Goal: Understand process/instructions

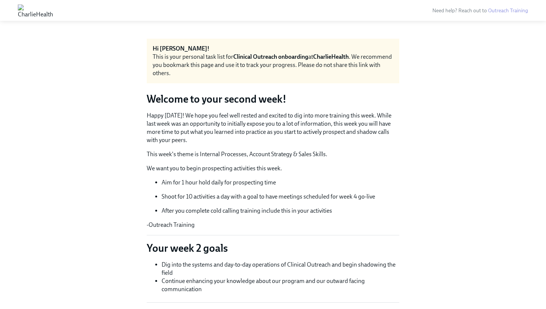
click at [207, 128] on p "Happy [DATE]! We hope you feel well rested and excited to dig into more trainin…" at bounding box center [273, 128] width 253 height 33
click at [213, 1] on div "Need help? Reach out to Outreach Training" at bounding box center [273, 10] width 546 height 21
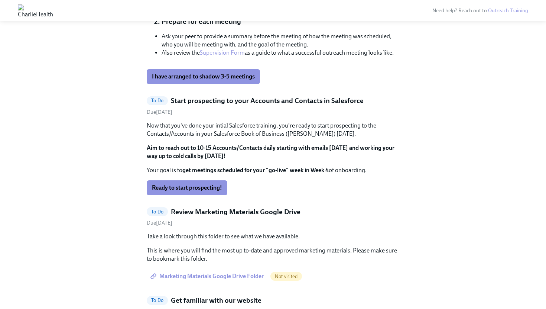
scroll to position [746, 0]
